Goal: Navigation & Orientation: Go to known website

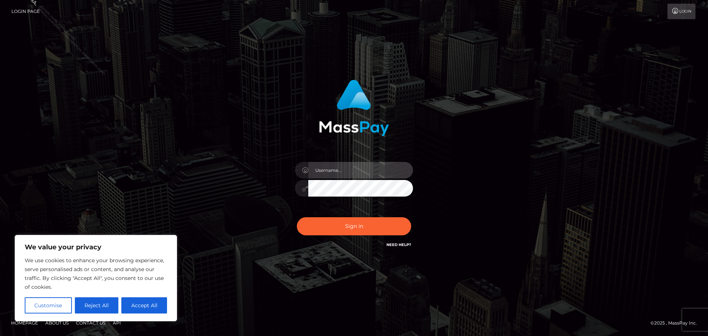
click at [348, 167] on input "text" at bounding box center [360, 170] width 105 height 17
drag, startPoint x: 141, startPoint y: 311, endPoint x: 195, endPoint y: 199, distance: 124.5
click at [141, 310] on button "Accept All" at bounding box center [144, 305] width 46 height 16
checkbox input "true"
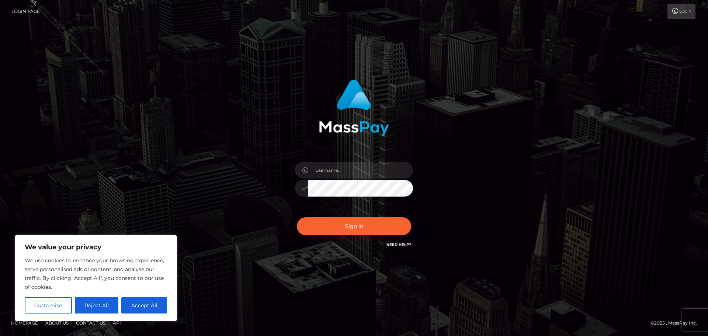
checkbox input "true"
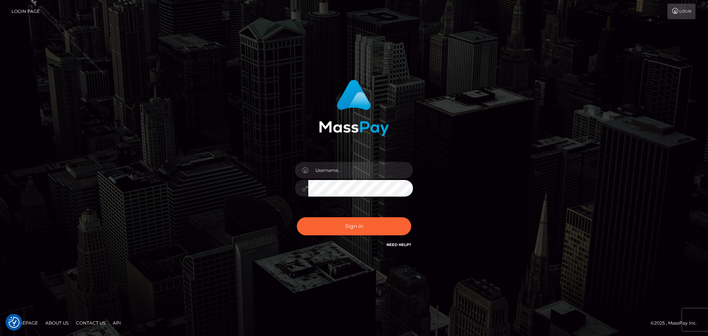
click at [197, 197] on div "Sign in" at bounding box center [354, 168] width 420 height 188
click at [358, 166] on input "text" at bounding box center [360, 170] width 105 height 17
type input "Philip.Silversocial"
click at [297, 217] on button "Sign in" at bounding box center [354, 226] width 114 height 18
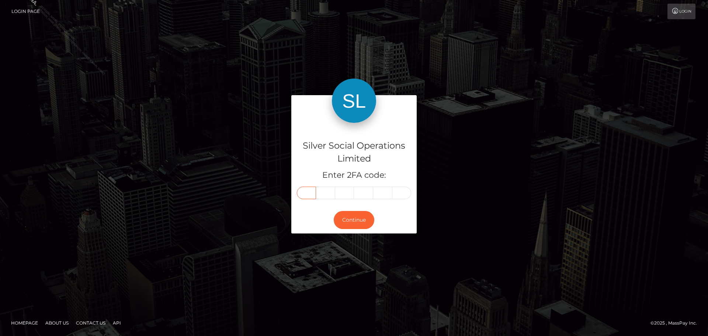
click at [306, 193] on input "text" at bounding box center [306, 193] width 19 height 13
type input "0"
type input "8"
type input "2"
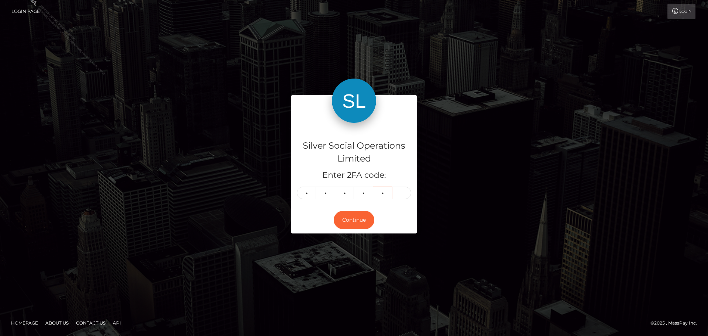
type input "6"
type input "2"
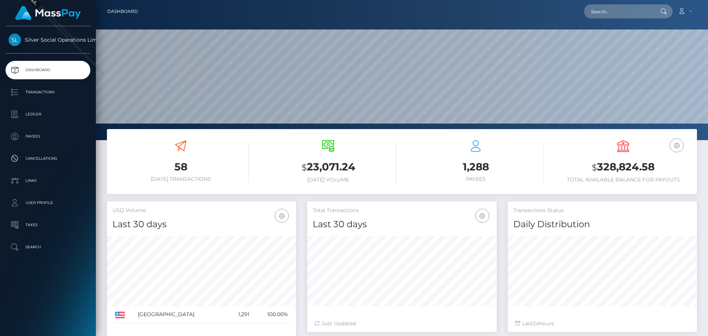
scroll to position [131, 190]
